Goal: Task Accomplishment & Management: Use online tool/utility

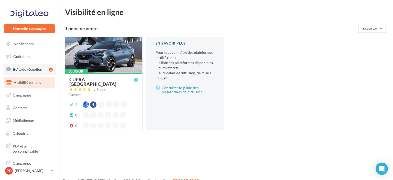
click at [26, 69] on span "Boîte de réception" at bounding box center [27, 69] width 29 height 4
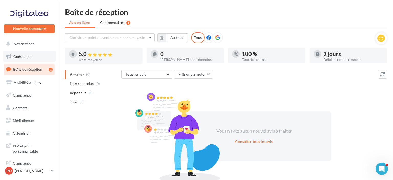
click at [24, 59] on link "Opérations" at bounding box center [29, 56] width 53 height 11
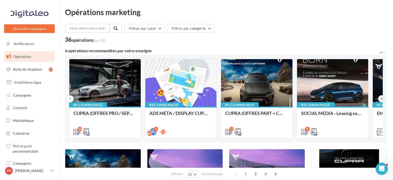
click at [380, 98] on button at bounding box center [381, 98] width 7 height 7
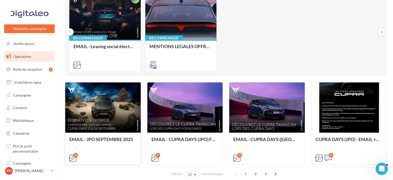
scroll to position [81, 0]
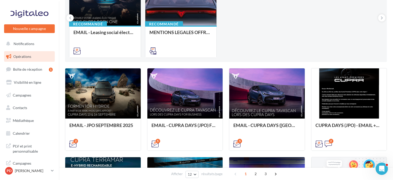
click at [275, 18] on div "Recommandé CUPRA (OFFRES PRO / SEPT) - SOCIAL MEDIA 10 Recommandé ADS META / DI…" at bounding box center [225, 18] width 313 height 80
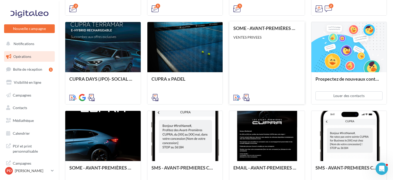
scroll to position [271, 0]
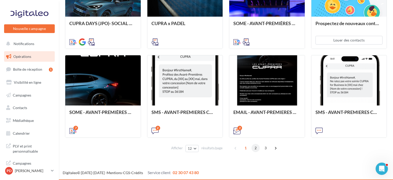
click at [254, 149] on span "2" at bounding box center [255, 148] width 8 height 8
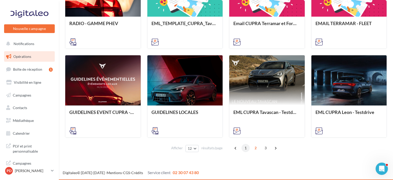
click at [244, 148] on span "1" at bounding box center [245, 148] width 8 height 8
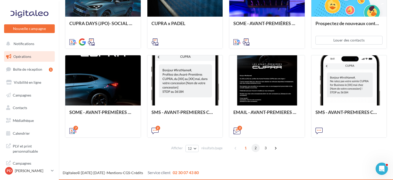
click at [257, 148] on span "2" at bounding box center [255, 148] width 8 height 8
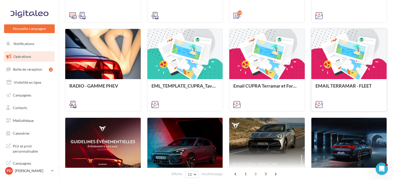
scroll to position [209, 0]
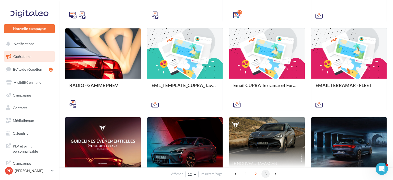
click at [265, 175] on span "3" at bounding box center [265, 173] width 8 height 8
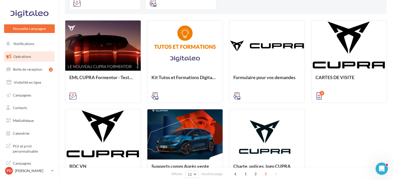
scroll to position [183, 0]
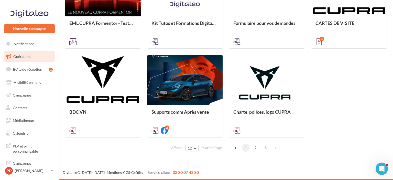
click at [245, 149] on span "1" at bounding box center [245, 147] width 8 height 8
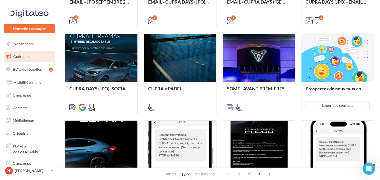
scroll to position [216, 0]
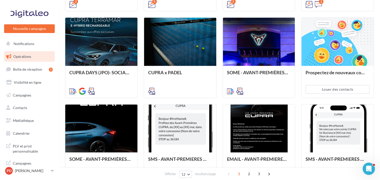
click at [20, 55] on span "Opérations" at bounding box center [22, 56] width 18 height 4
click at [26, 69] on span "Boîte de réception" at bounding box center [27, 69] width 29 height 4
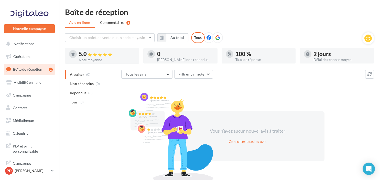
click at [26, 55] on span "Opérations" at bounding box center [22, 56] width 18 height 4
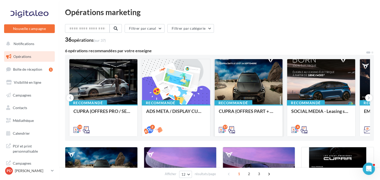
click at [266, 92] on div at bounding box center [248, 82] width 68 height 46
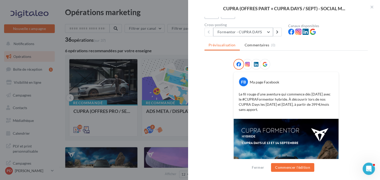
scroll to position [51, 0]
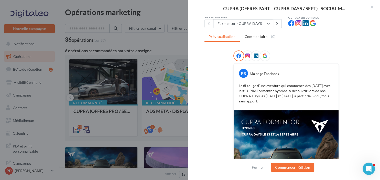
click at [247, 25] on button "Formentor - CUPRA DAYS" at bounding box center [243, 23] width 60 height 9
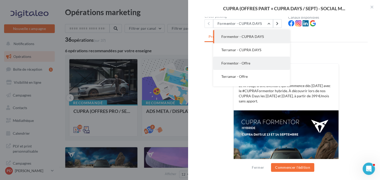
click at [238, 62] on span "Formentor - Offre" at bounding box center [235, 63] width 29 height 4
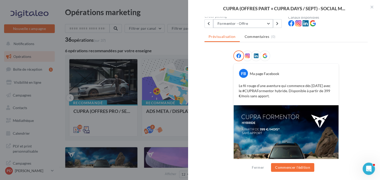
click at [236, 25] on button "Formentor - Offre" at bounding box center [243, 23] width 60 height 9
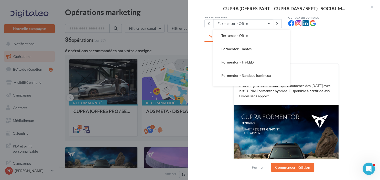
scroll to position [0, 0]
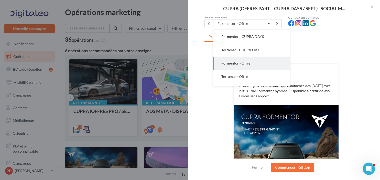
click at [201, 64] on div "Description Non renseignée JPO [GEOGRAPHIC_DATA] [GEOGRAPHIC_DATA] [GEOGRAPHIC_…" at bounding box center [286, 90] width 196 height 146
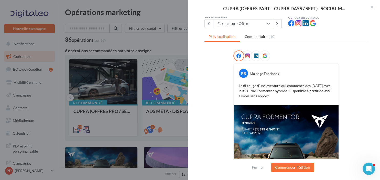
click at [353, 34] on ul "Prévisualisation Commentaires (0)" at bounding box center [285, 37] width 163 height 10
